Goal: Information Seeking & Learning: Check status

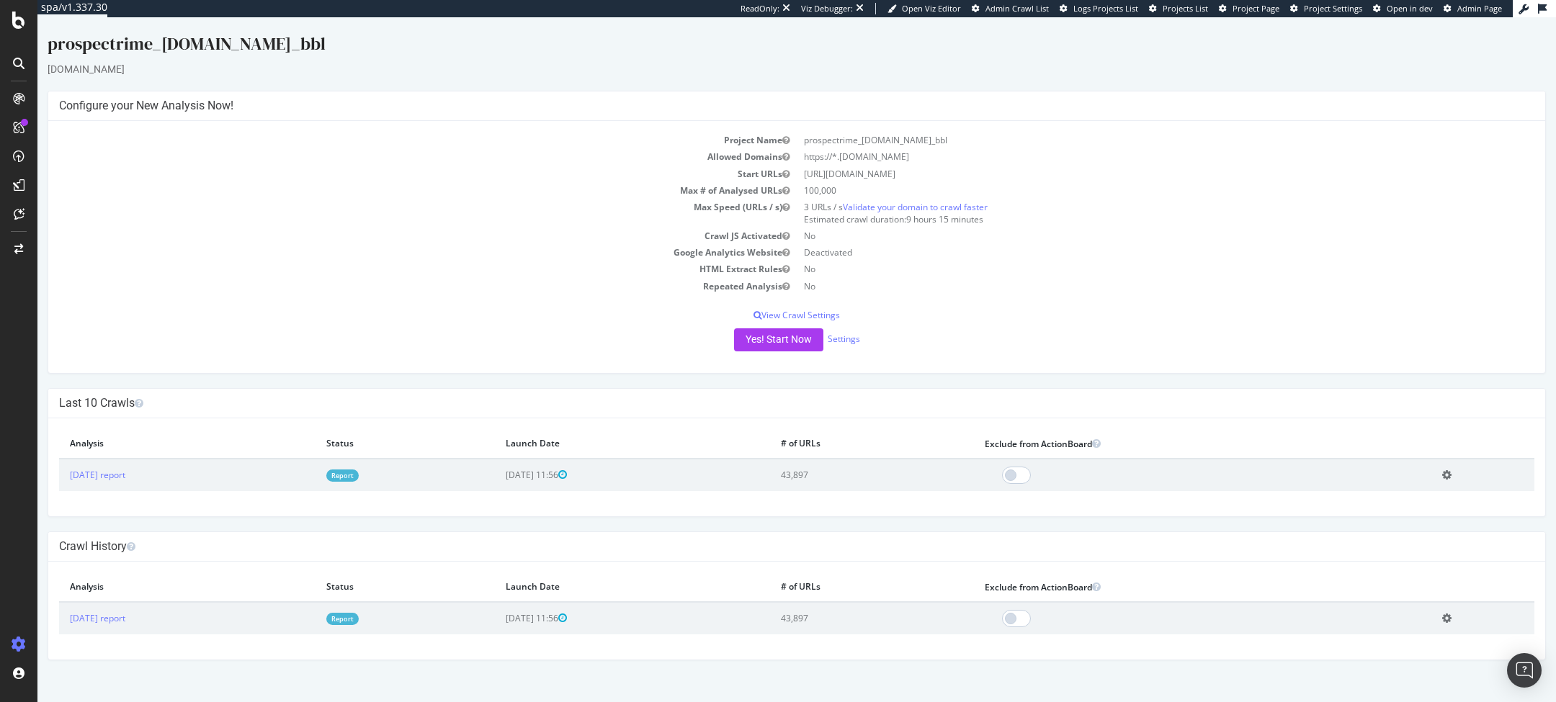
click at [359, 478] on link "Report" at bounding box center [342, 476] width 32 height 12
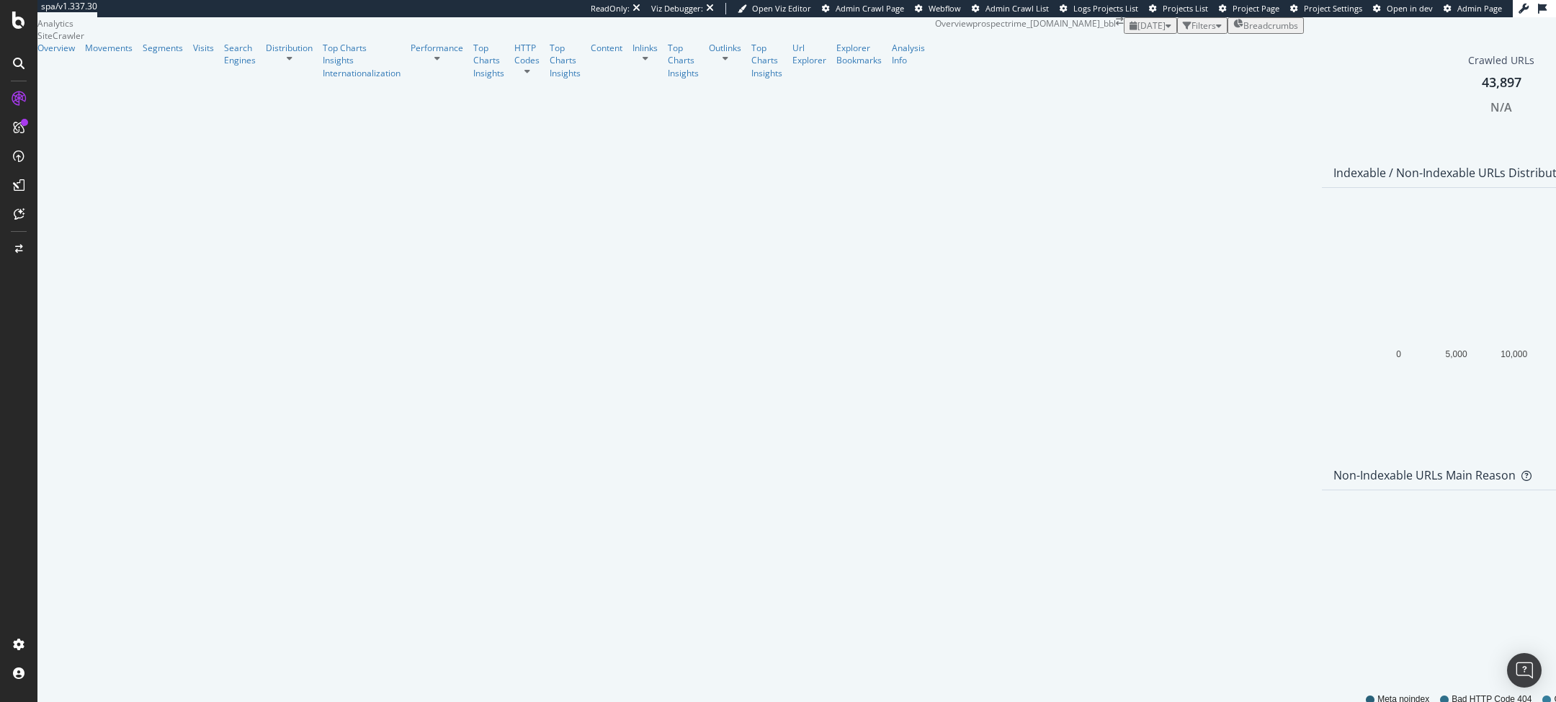
scroll to position [320, 0]
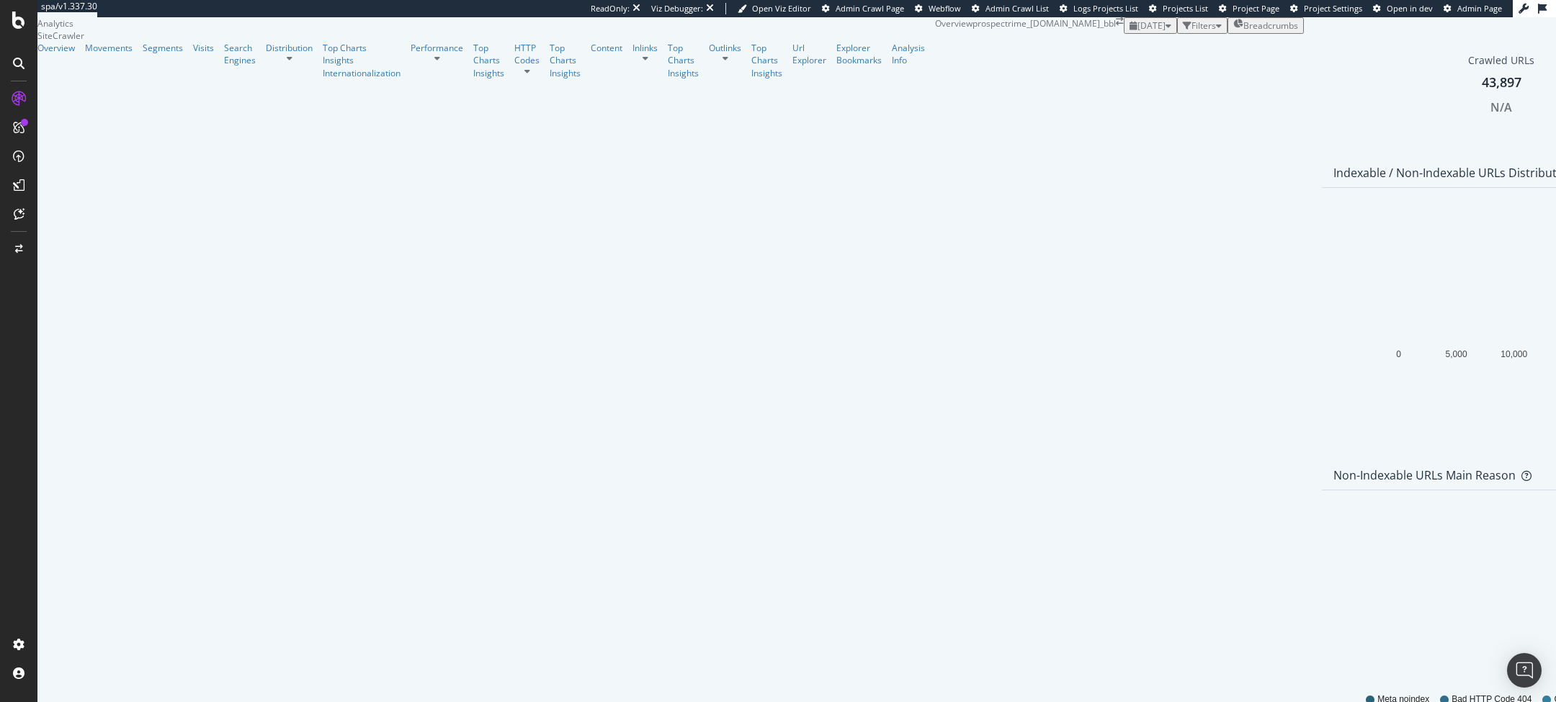
scroll to position [295, 0]
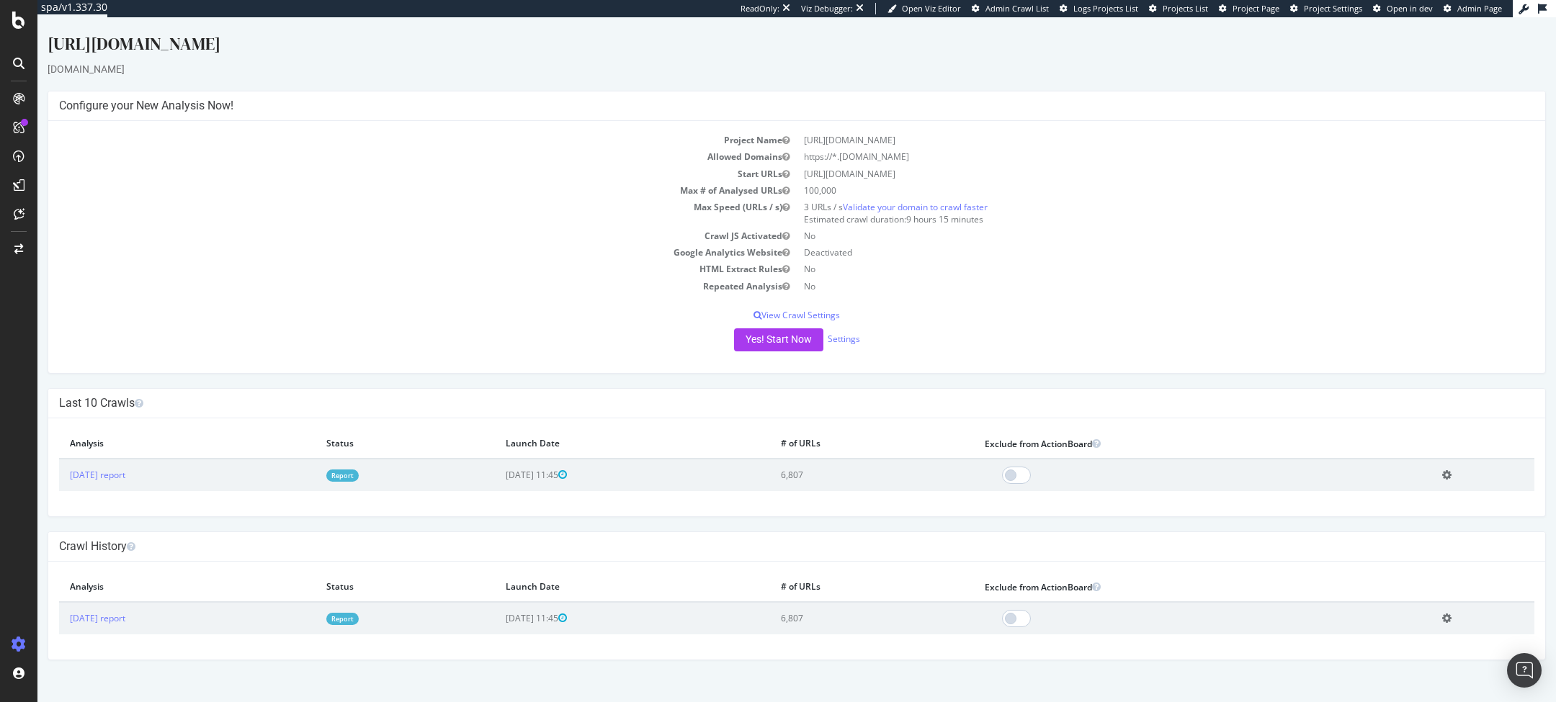
click at [359, 472] on link "Report" at bounding box center [342, 476] width 32 height 12
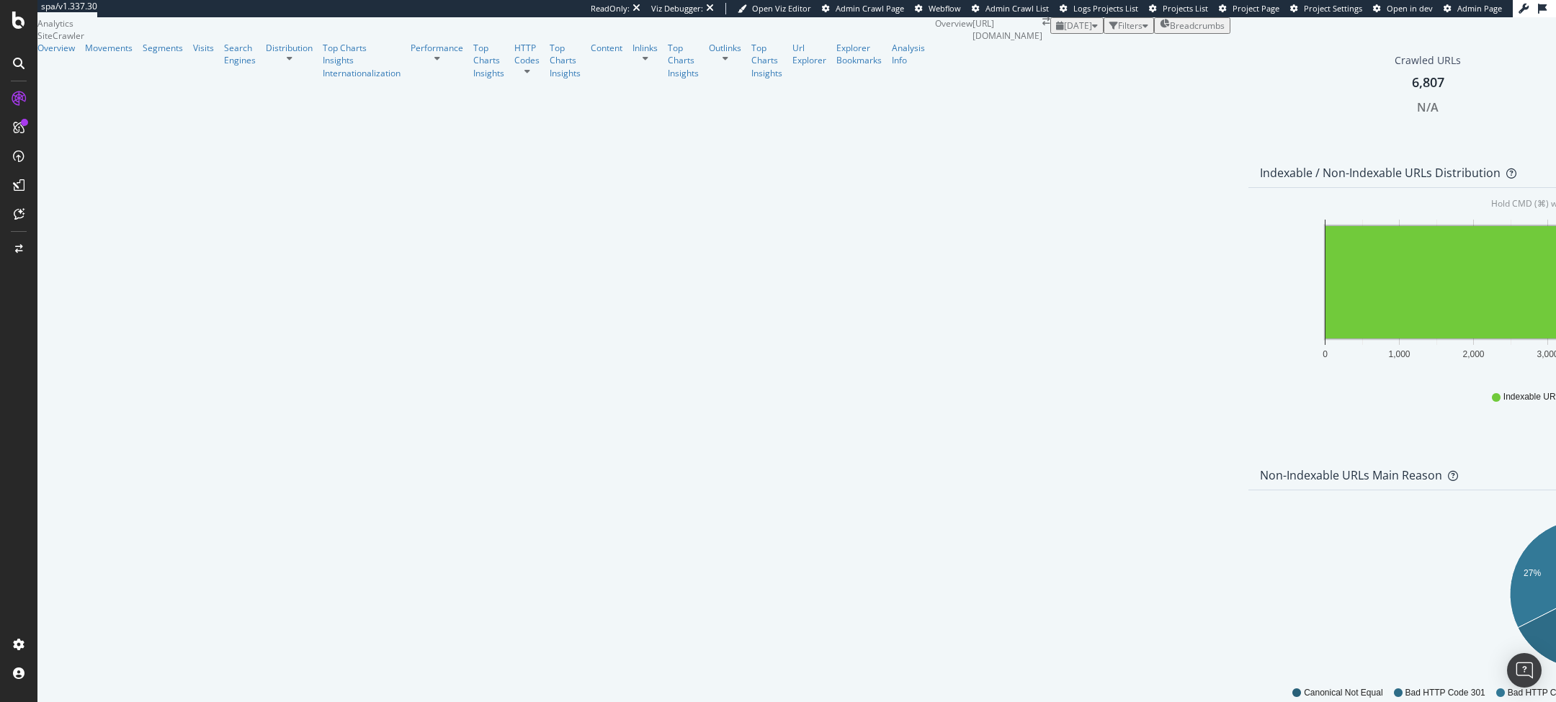
click at [1064, 32] on span "[DATE]" at bounding box center [1078, 25] width 28 height 12
click at [411, 54] on div "Performance" at bounding box center [437, 48] width 53 height 12
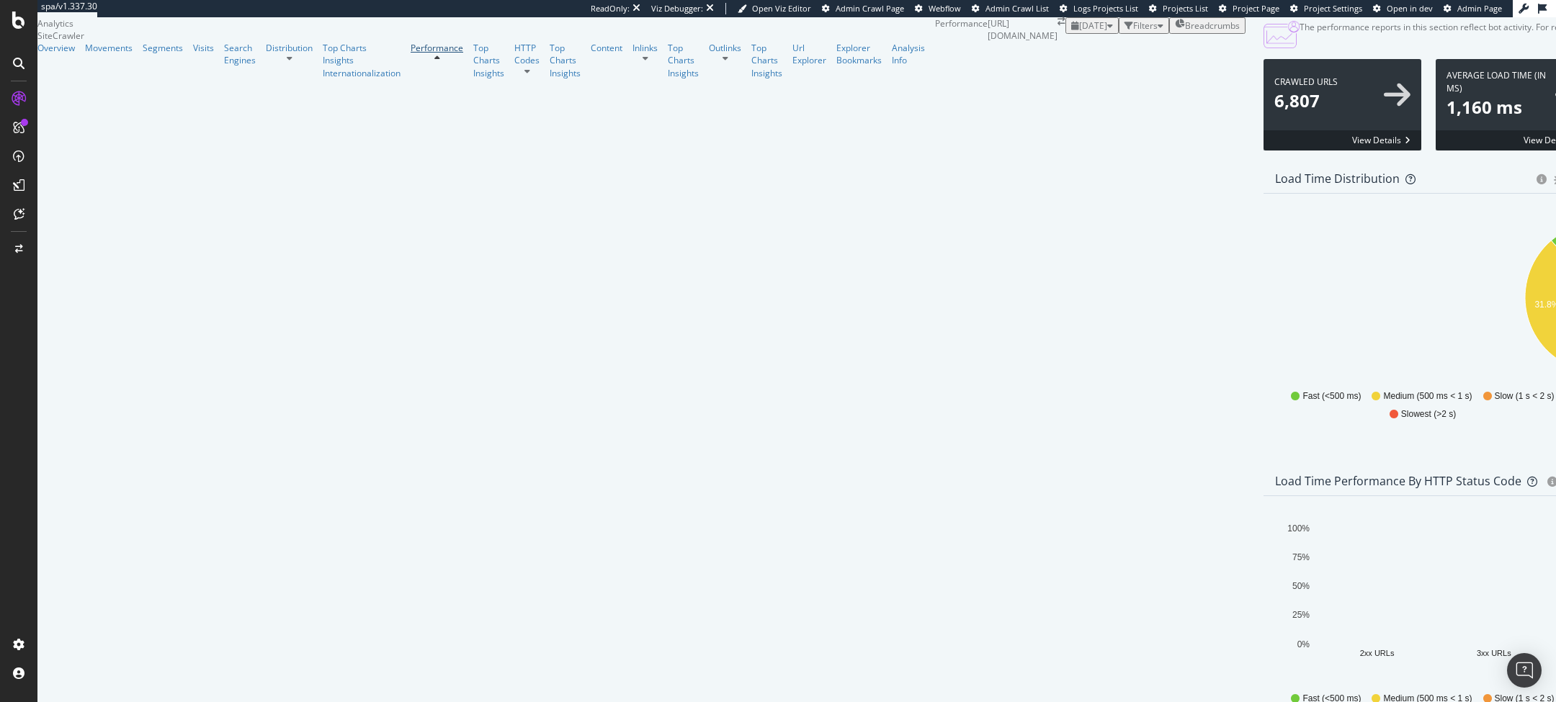
scroll to position [819, 0]
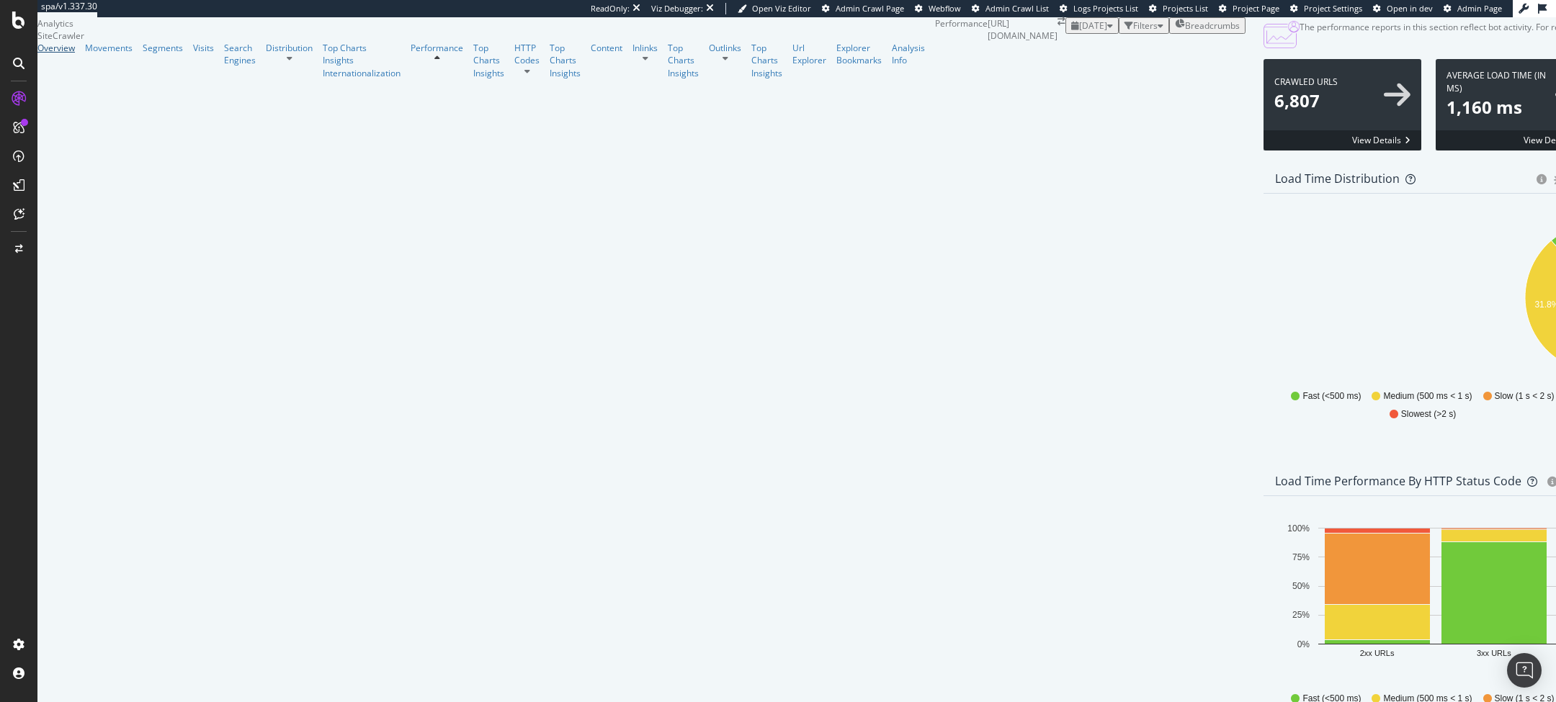
click at [58, 54] on div "Overview" at bounding box center [55, 48] width 37 height 12
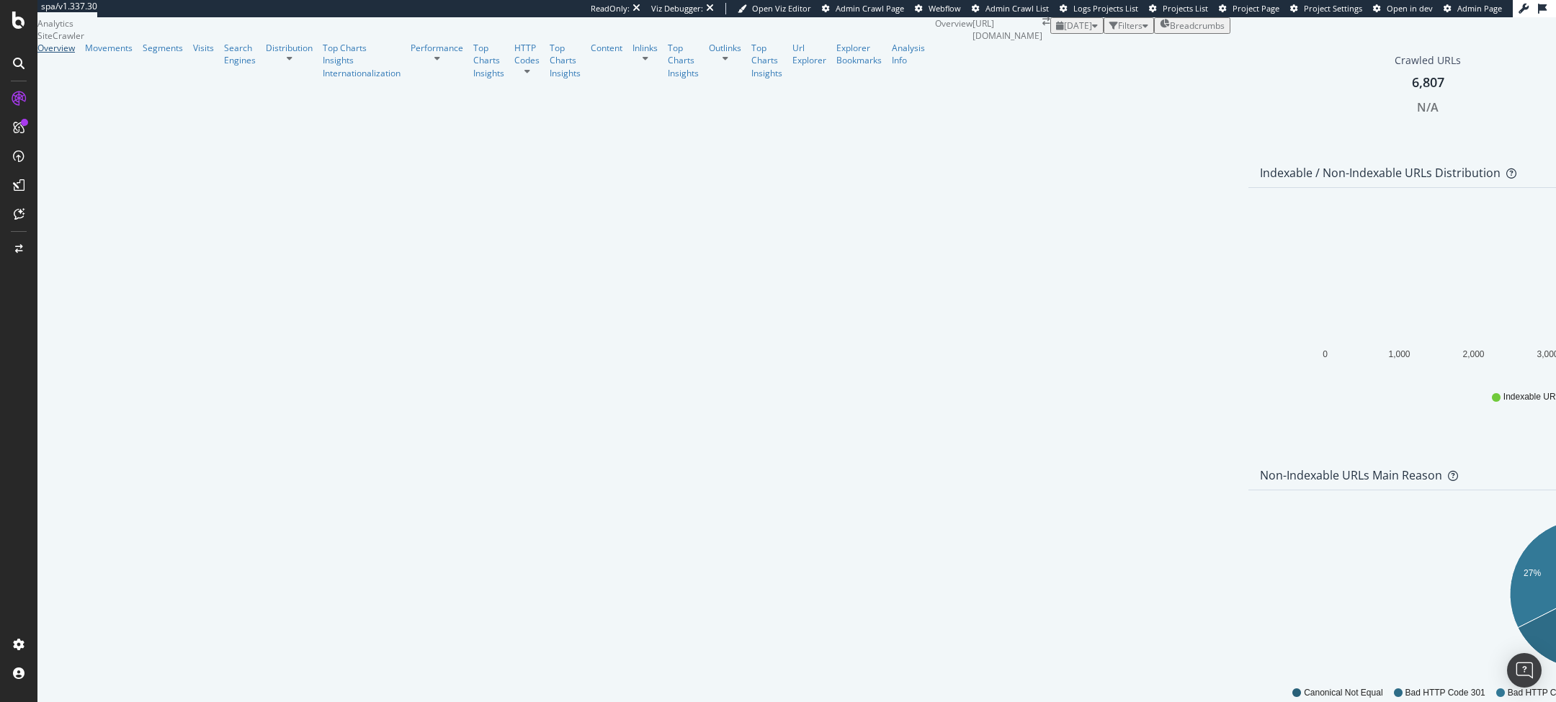
scroll to position [676, 0]
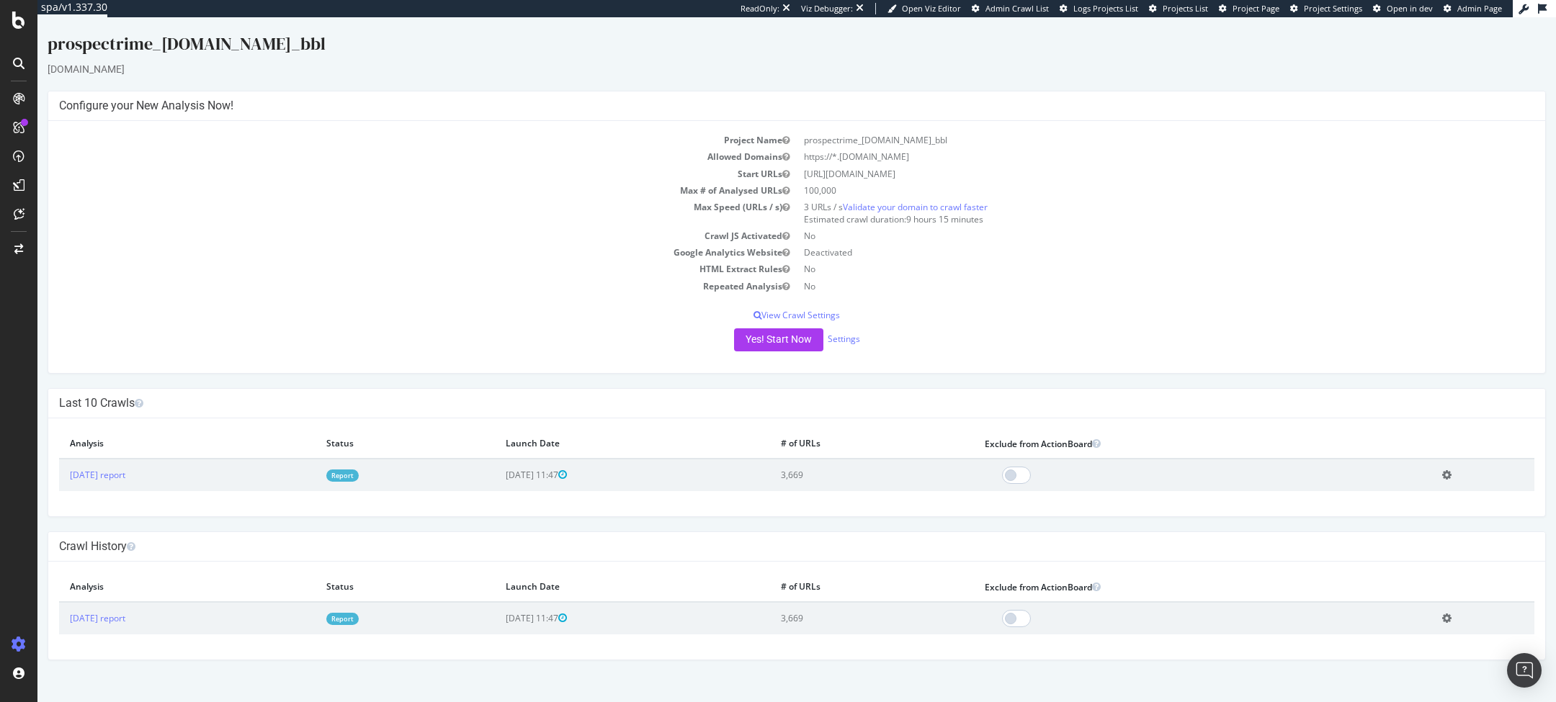
click at [359, 470] on link "Report" at bounding box center [342, 476] width 32 height 12
